Goal: Task Accomplishment & Management: Manage account settings

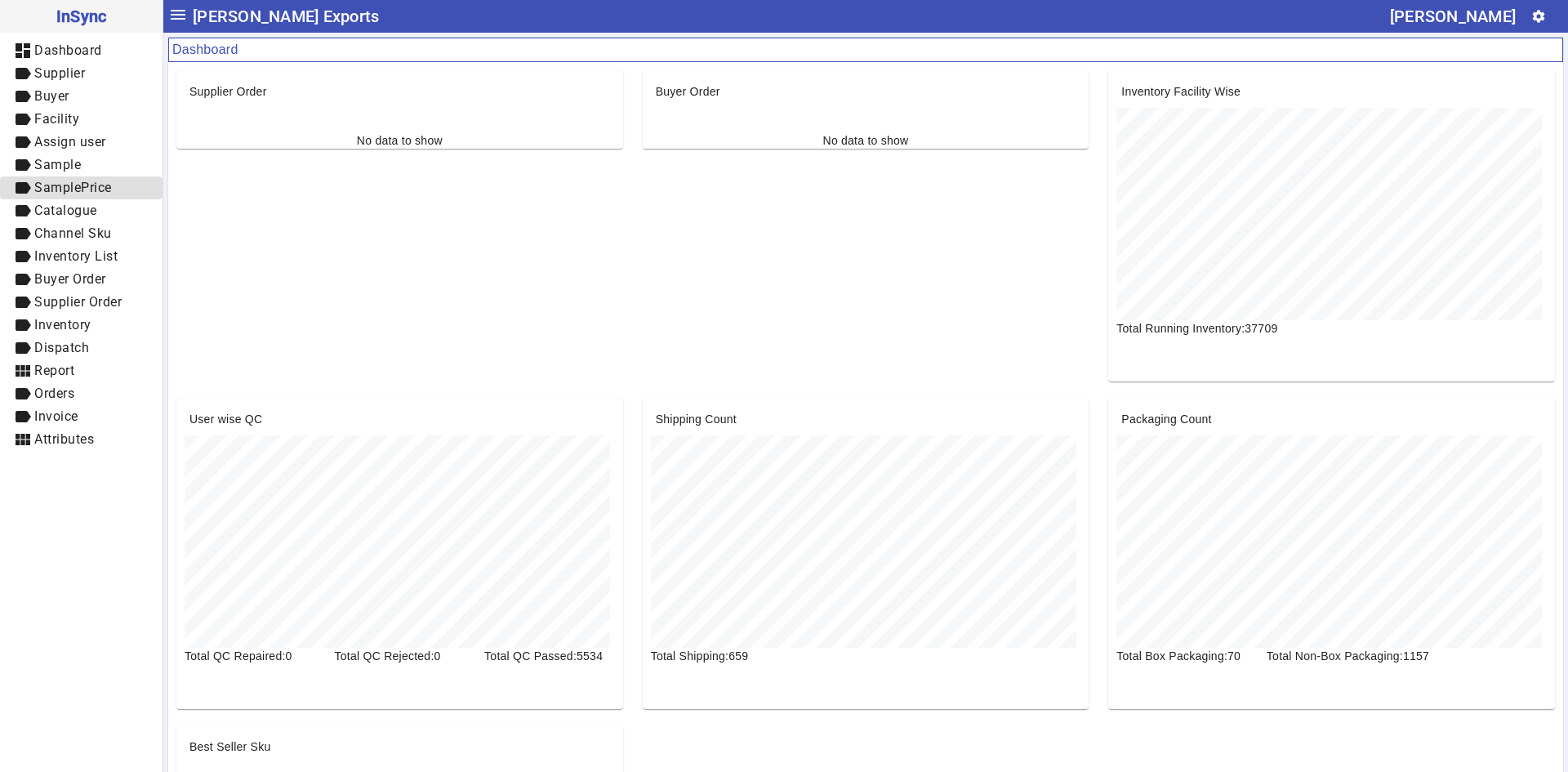
click at [72, 177] on link "label SamplePrice" at bounding box center [81, 188] width 162 height 23
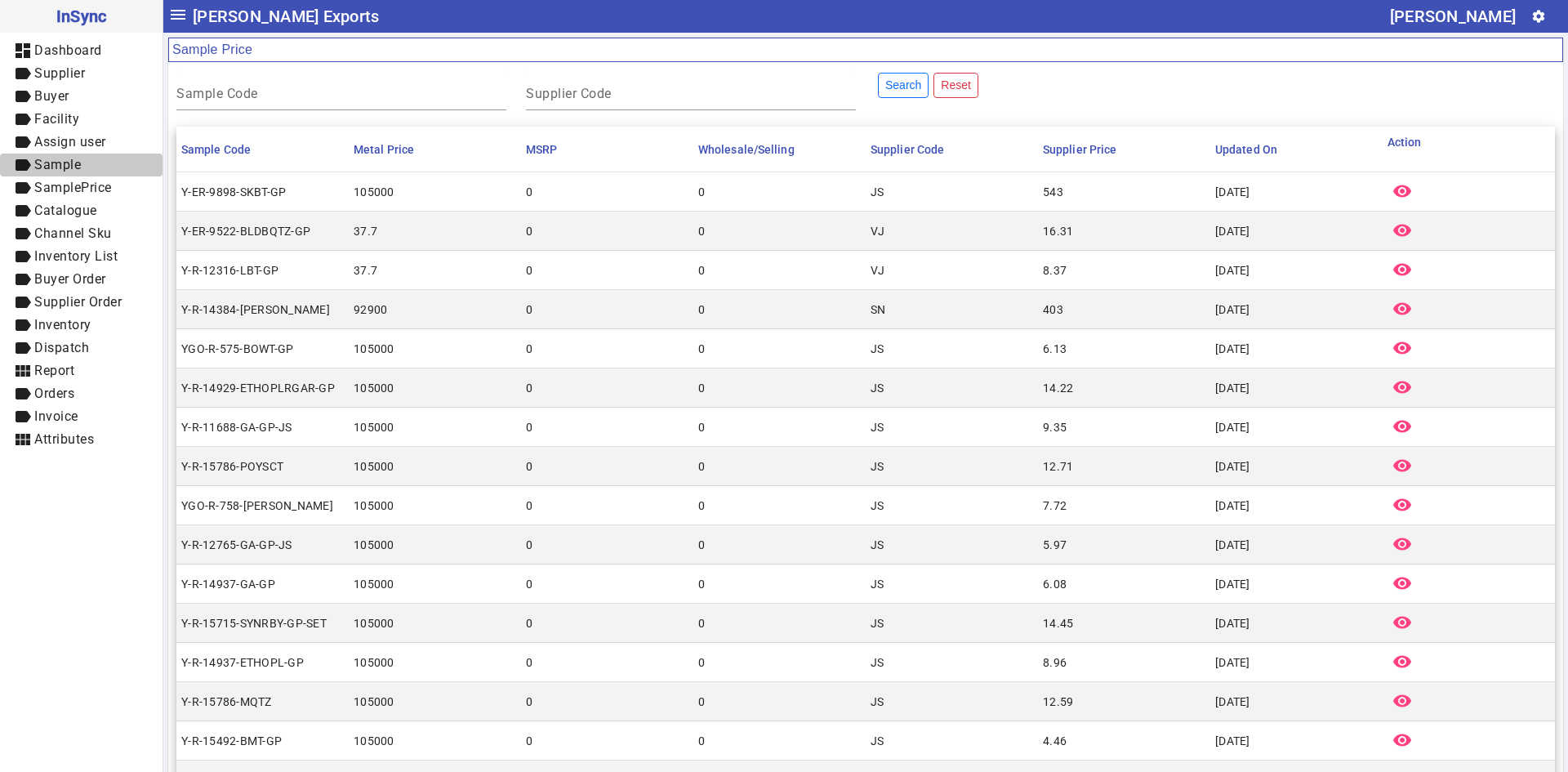
click at [76, 160] on span "Sample" at bounding box center [57, 165] width 46 height 15
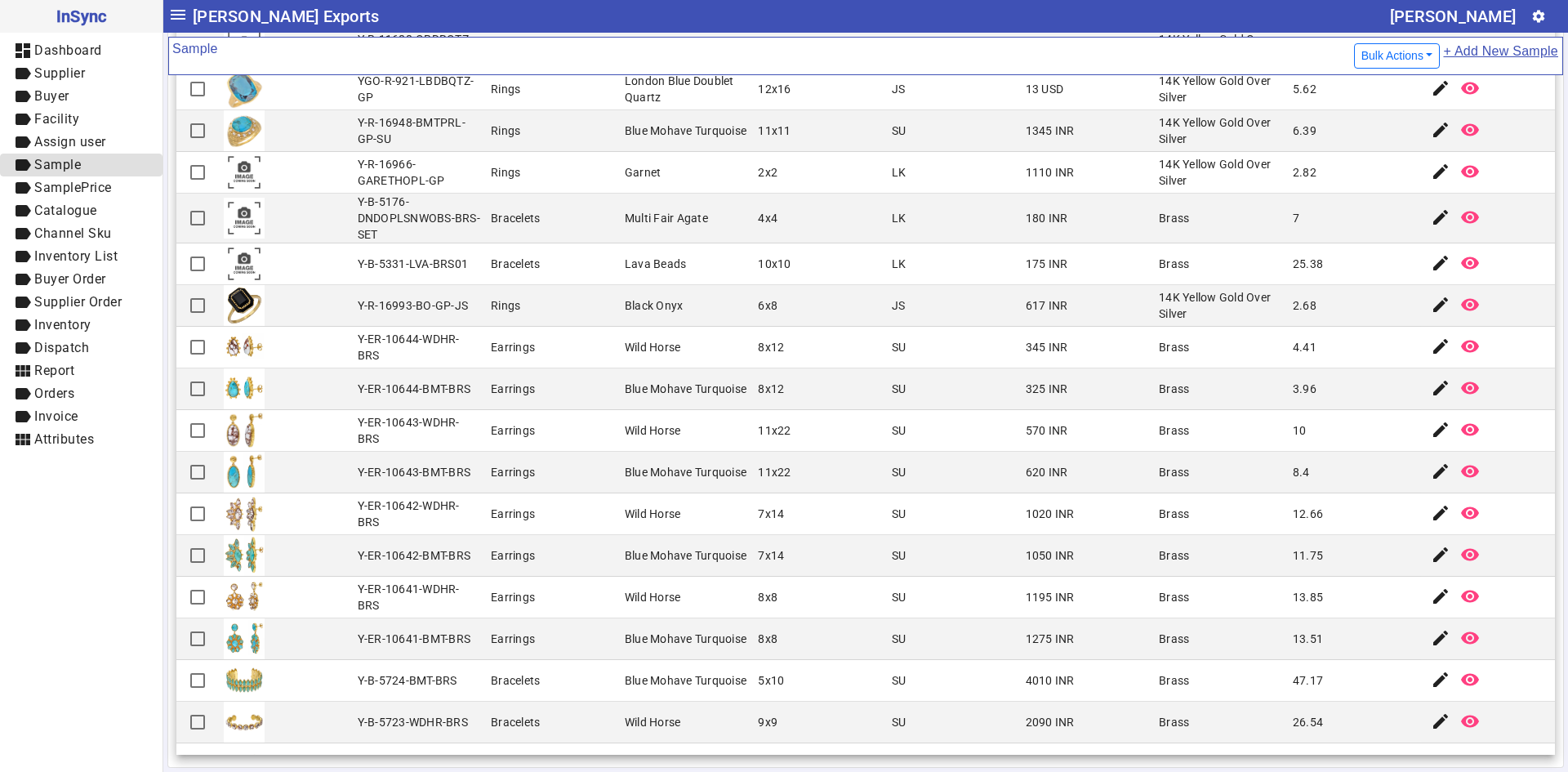
scroll to position [1409, 0]
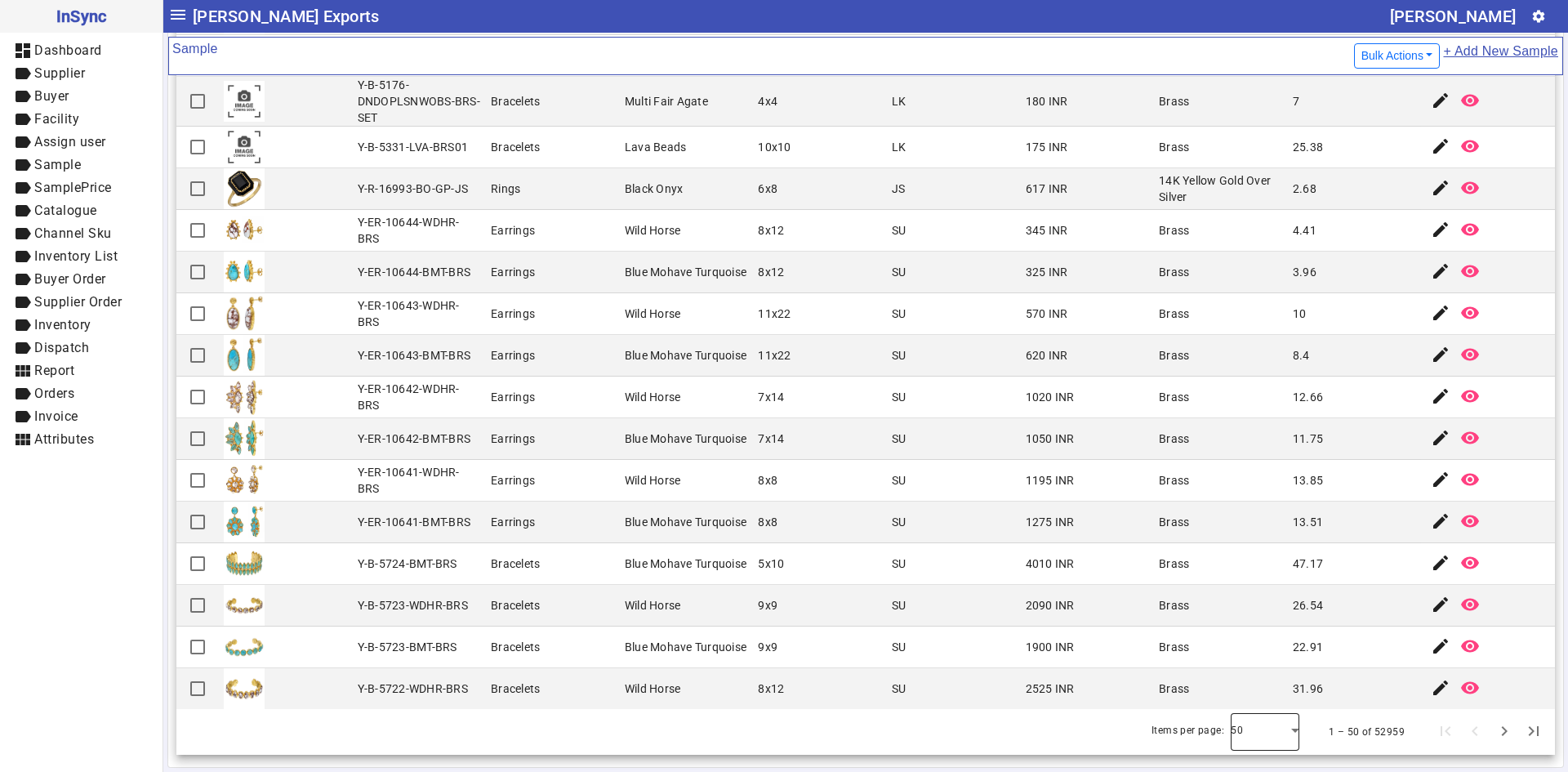
click at [1276, 737] on div at bounding box center [1265, 732] width 69 height 39
click at [1256, 698] on mat-option "100" at bounding box center [1242, 687] width 69 height 39
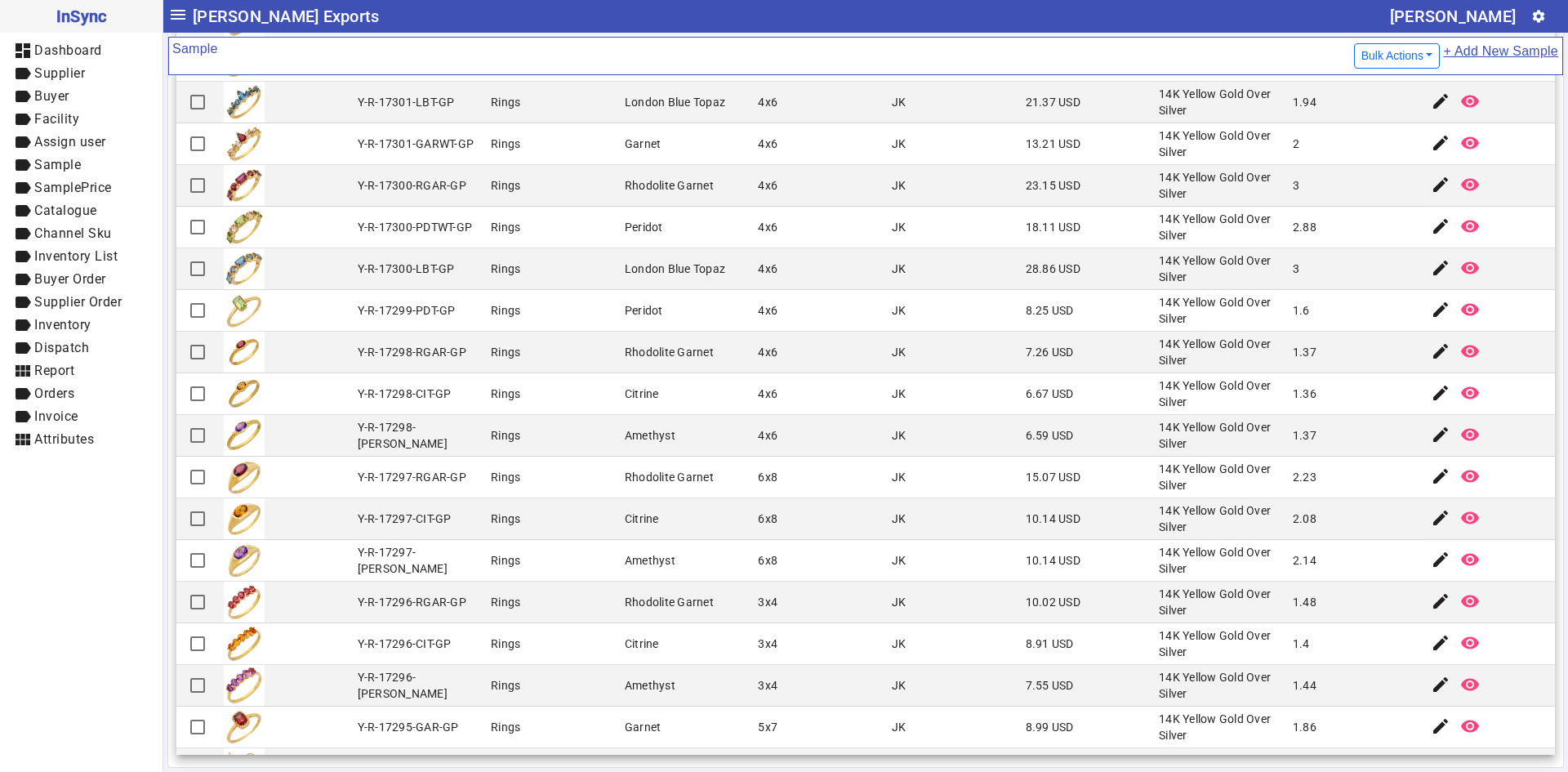
scroll to position [3492, 0]
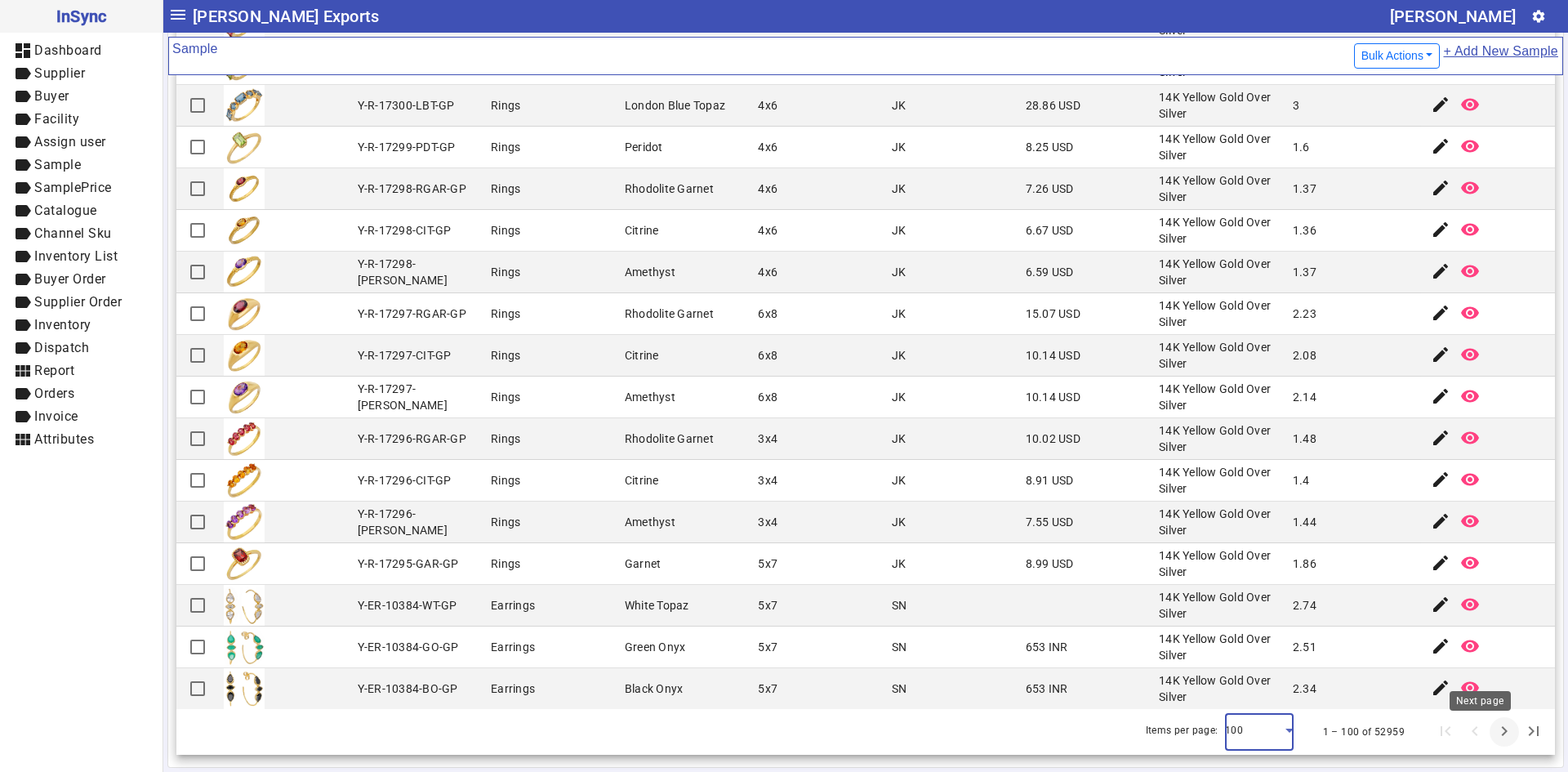
click at [1485, 730] on span "Next page" at bounding box center [1505, 732] width 39 height 39
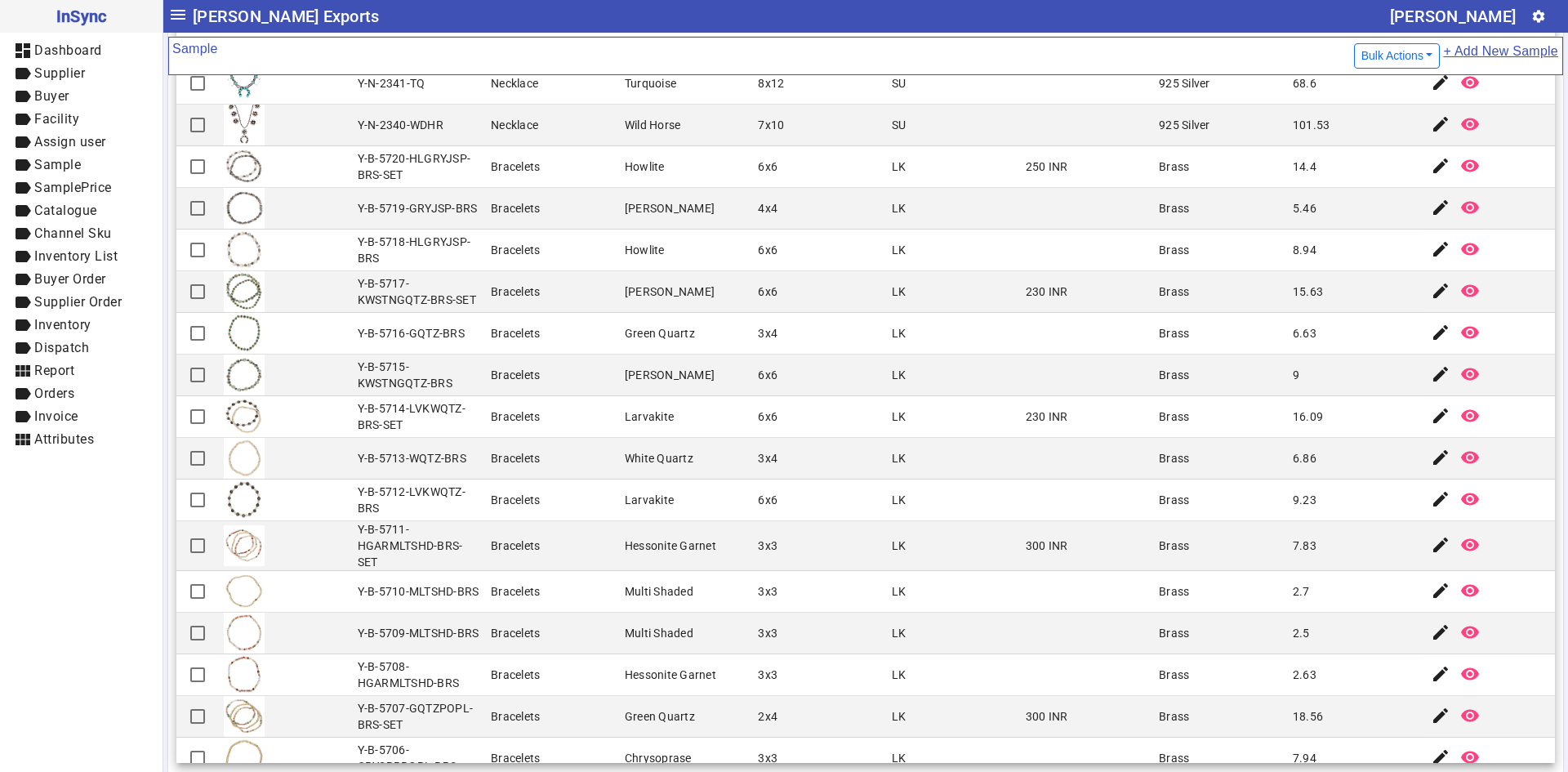
scroll to position [833, 0]
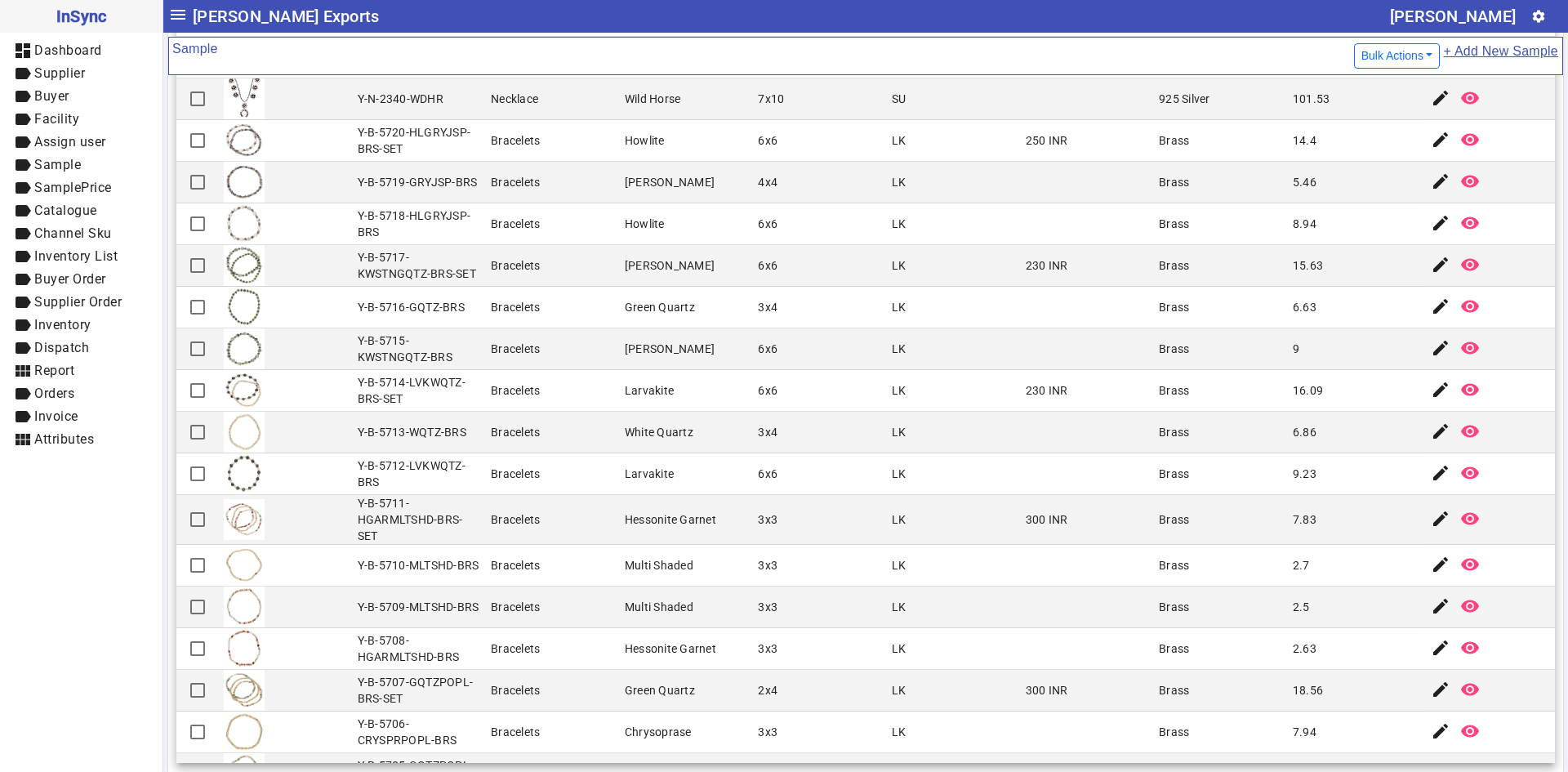
click at [411, 649] on div "Y-B-5708-HGARMLTSHD-BRS" at bounding box center [419, 648] width 124 height 33
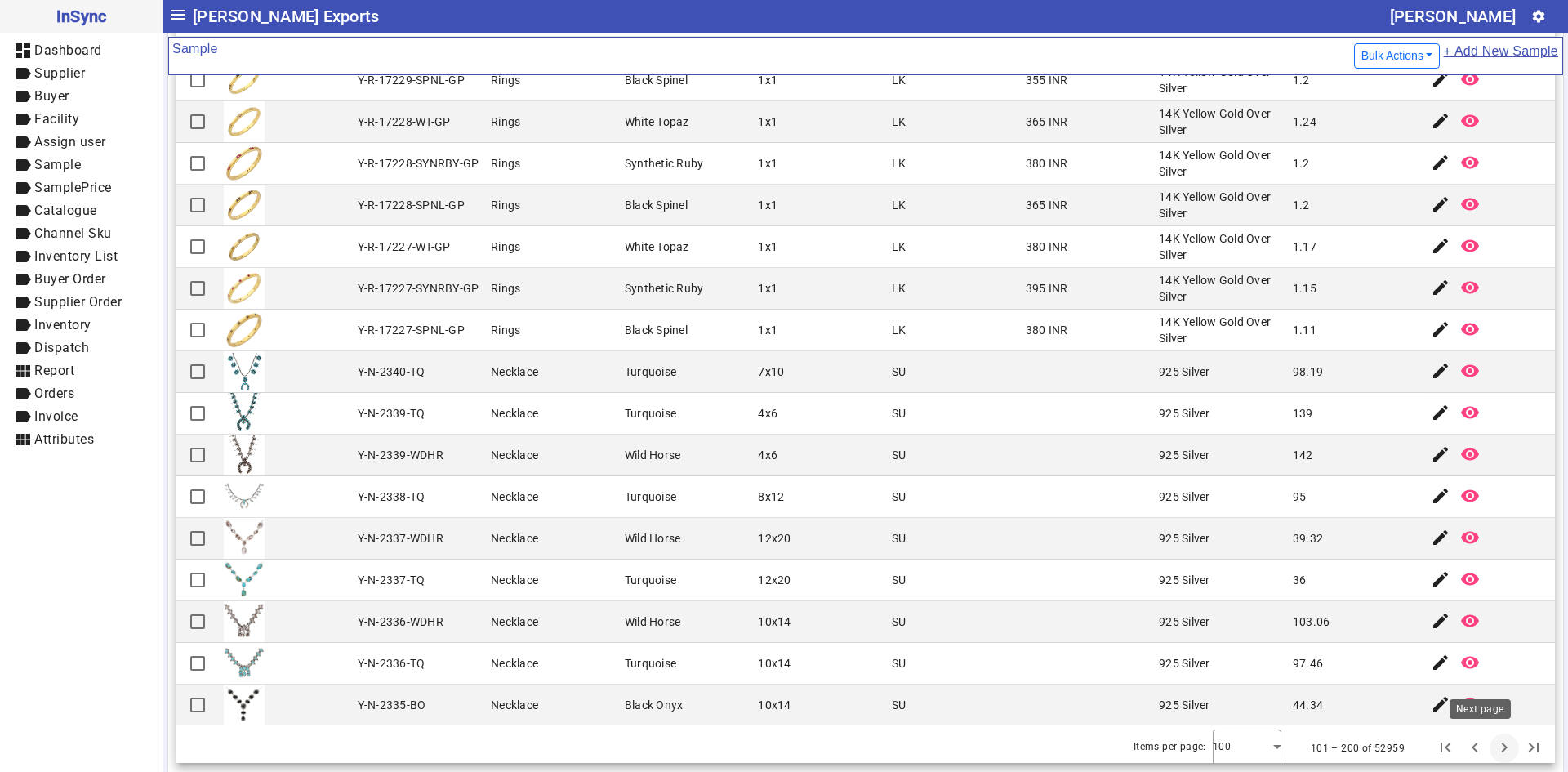
click at [1485, 751] on span "Next page" at bounding box center [1505, 748] width 39 height 39
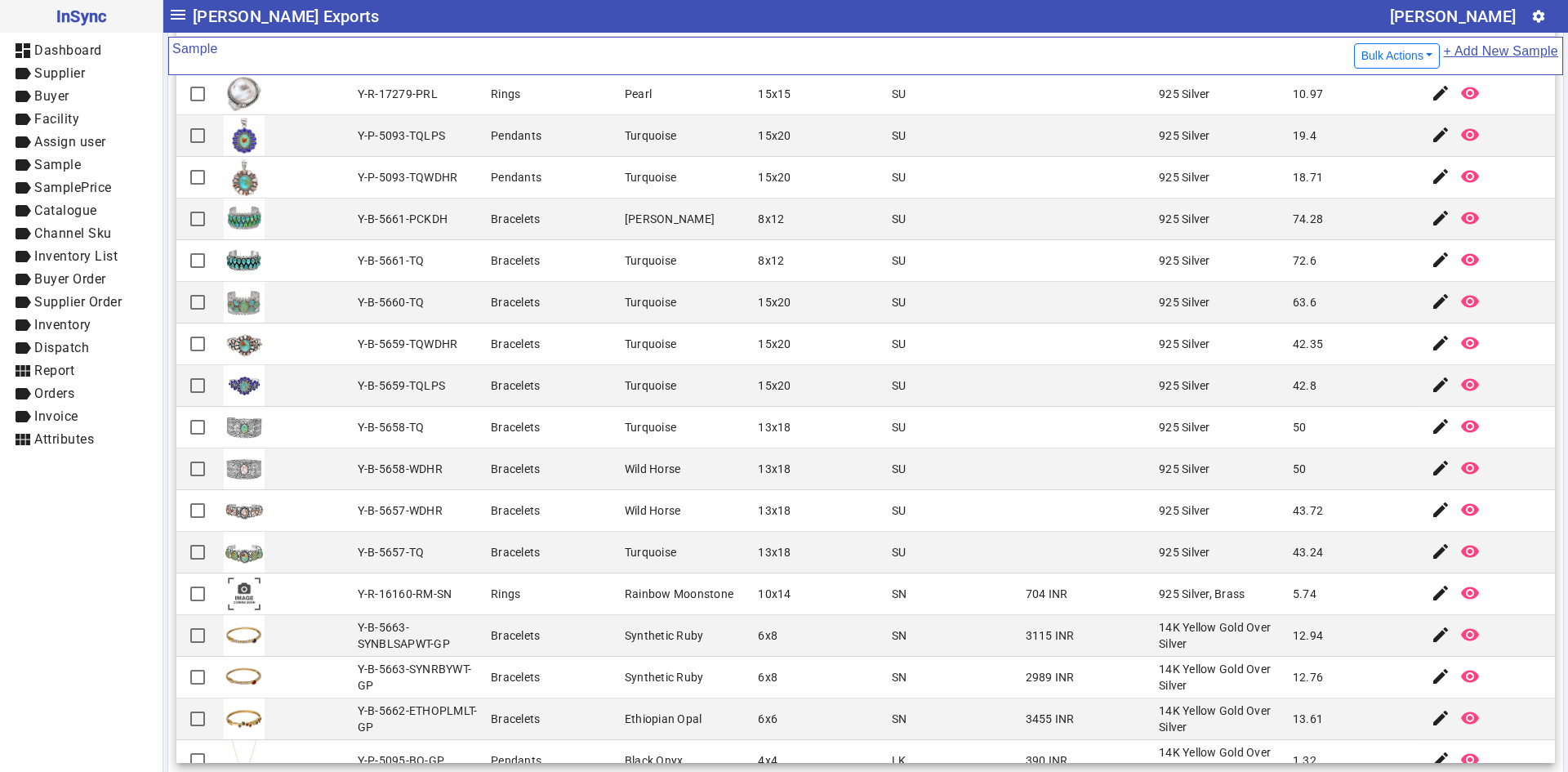
scroll to position [408, 0]
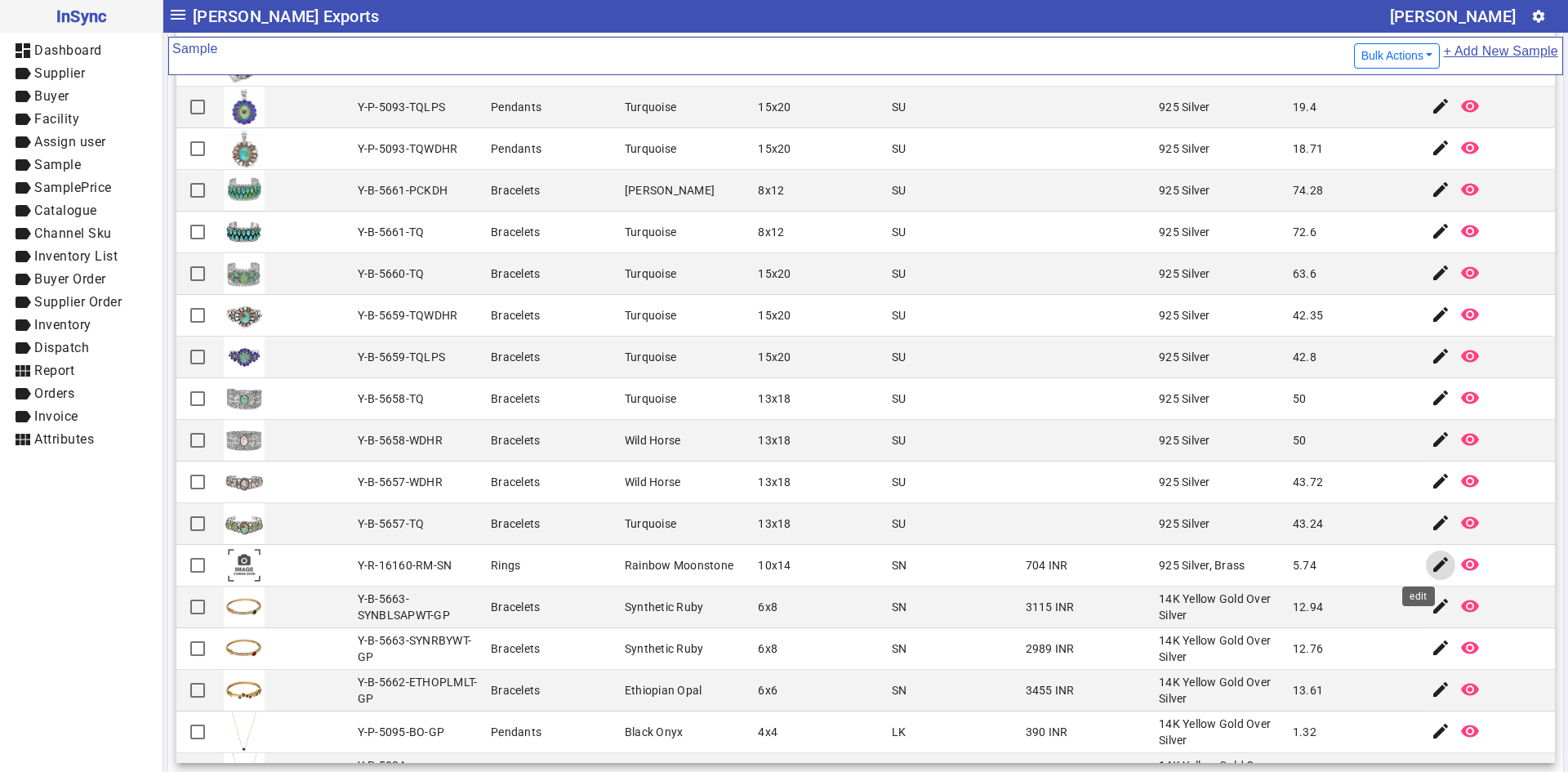
click at [1431, 572] on mat-icon "edit" at bounding box center [1440, 564] width 20 height 20
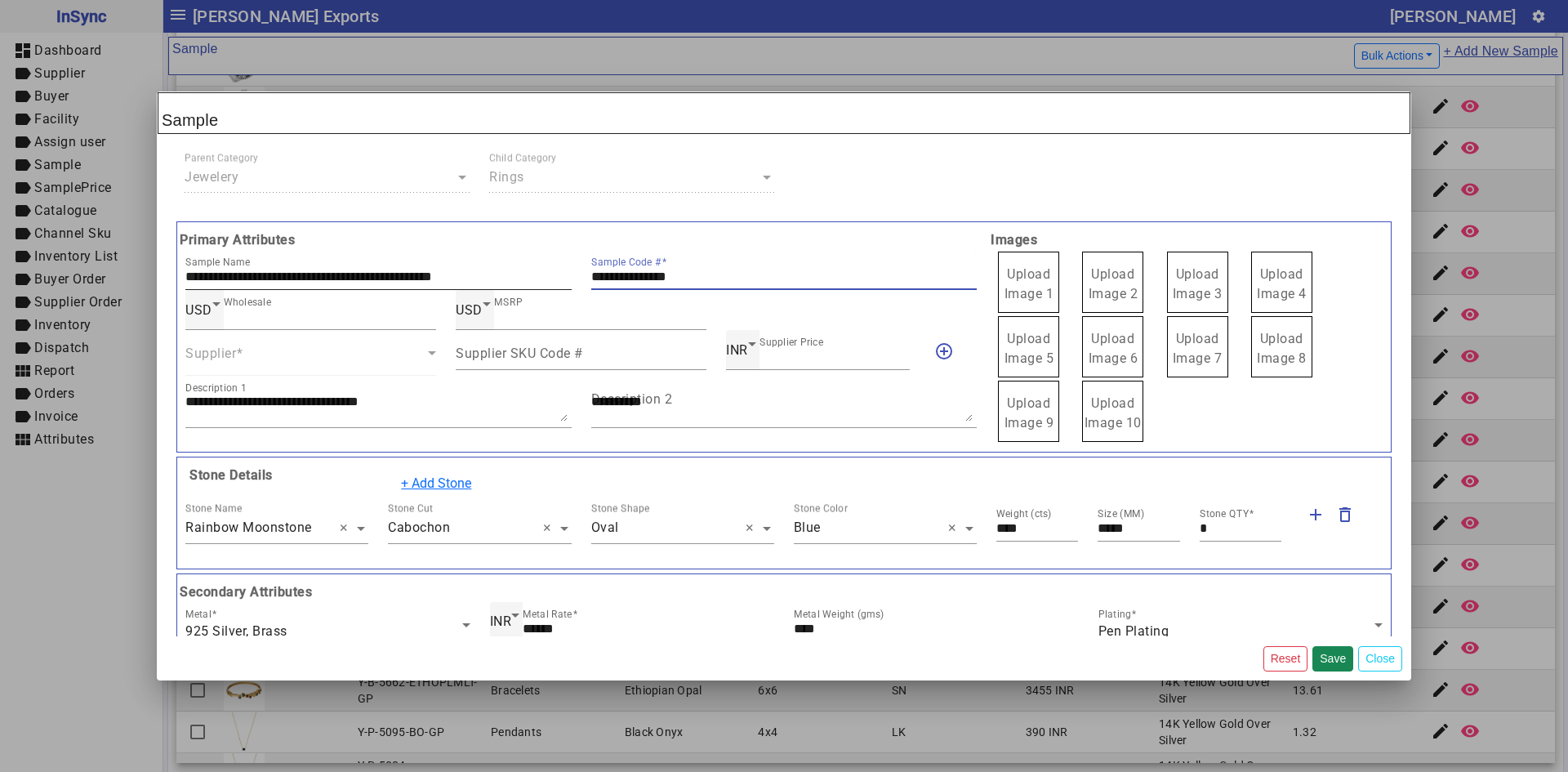
drag, startPoint x: 717, startPoint y: 279, endPoint x: 558, endPoint y: 279, distance: 159.0
click at [558, 279] on div "**********" at bounding box center [581, 269] width 811 height 40
click at [1044, 265] on label "Upload Image 1" at bounding box center [1028, 281] width 61 height 61
click at [0, 0] on input "Upload Image 1" at bounding box center [0, 0] width 0 height 0
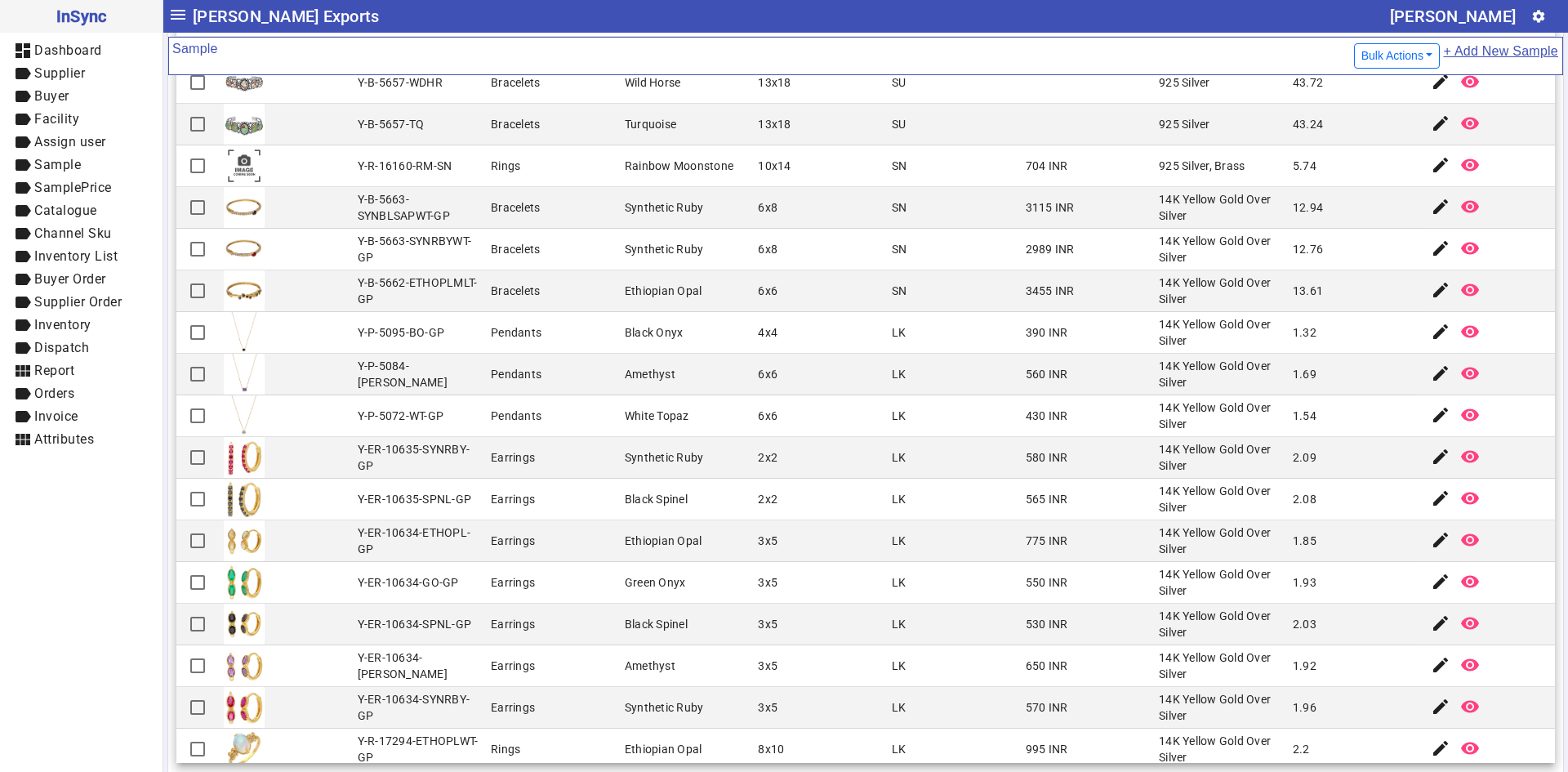
scroll to position [914, 0]
